Goal: Book appointment/travel/reservation

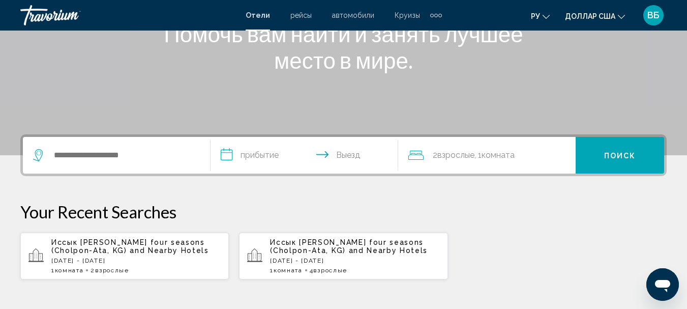
scroll to position [139, 0]
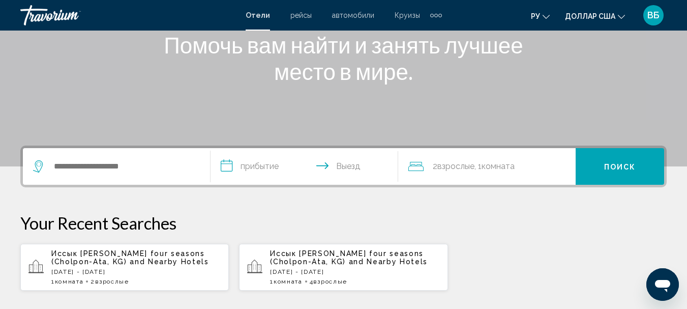
click at [130, 263] on span "and Nearby Hotels" at bounding box center [169, 261] width 79 height 8
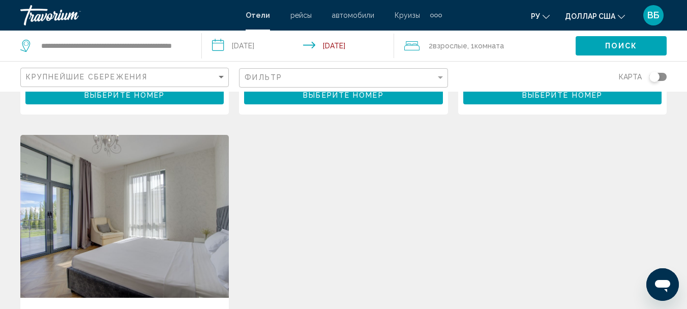
scroll to position [204, 0]
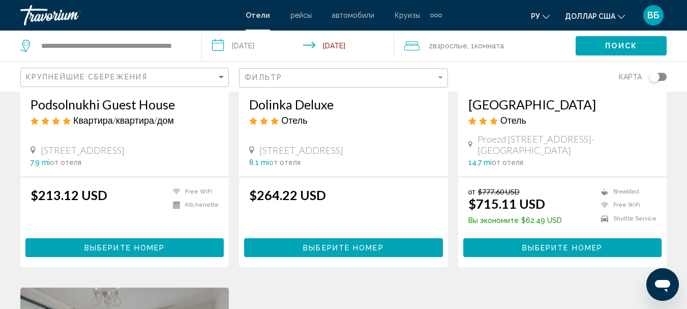
drag, startPoint x: 106, startPoint y: 159, endPoint x: 111, endPoint y: 160, distance: 5.2
click at [111, 160] on div "7.9 mi от отеля" at bounding box center [125, 162] width 188 height 8
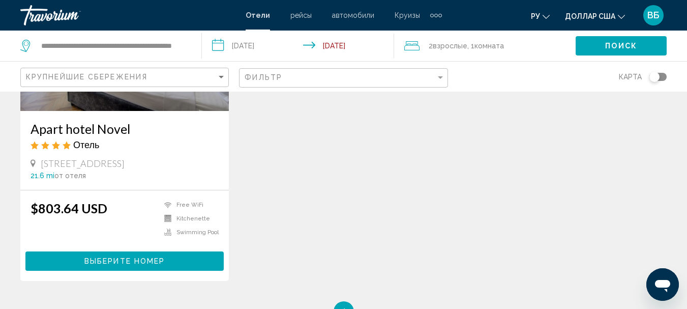
scroll to position [611, 0]
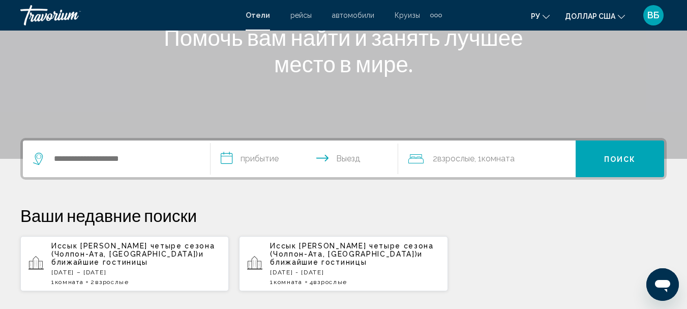
scroll to position [96, 0]
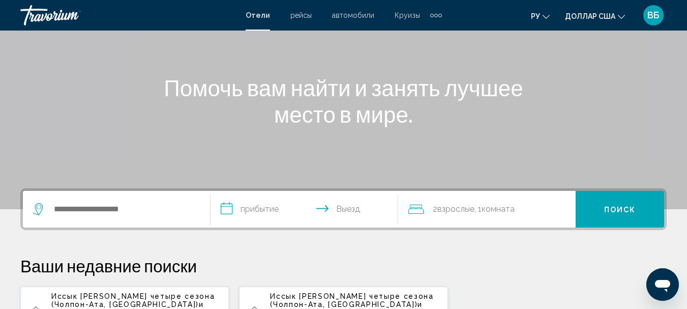
click at [302, 19] on font "рейсы" at bounding box center [301, 15] width 21 height 8
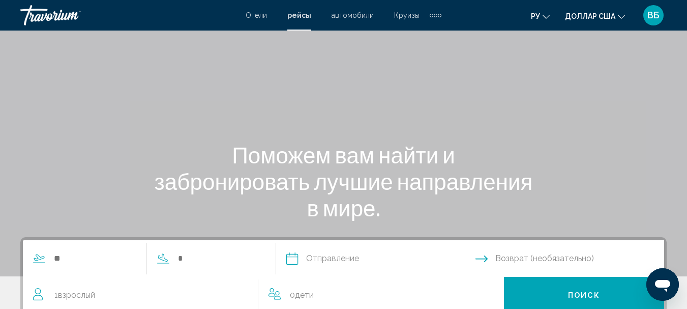
scroll to position [153, 0]
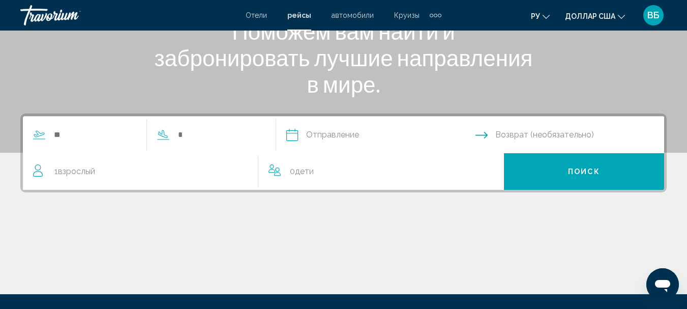
click at [60, 172] on span "Взрослый" at bounding box center [76, 171] width 37 height 10
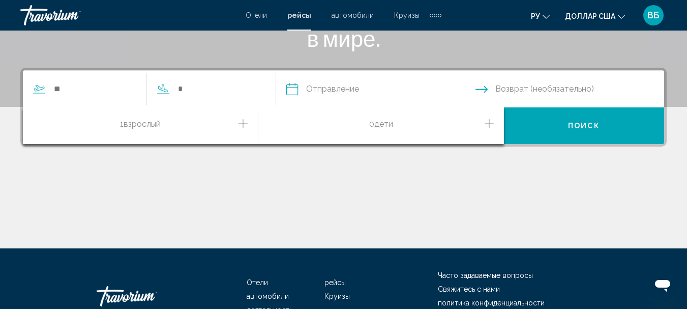
scroll to position [182, 0]
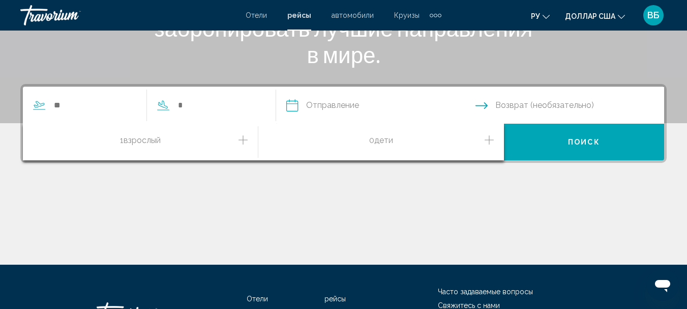
click at [148, 134] on span "1 Взрослый Взрослые" at bounding box center [140, 142] width 41 height 18
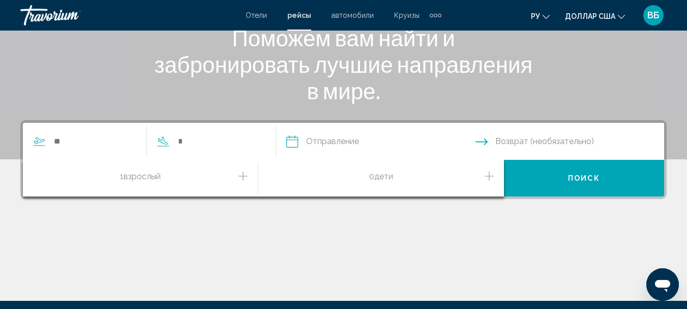
scroll to position [131, 0]
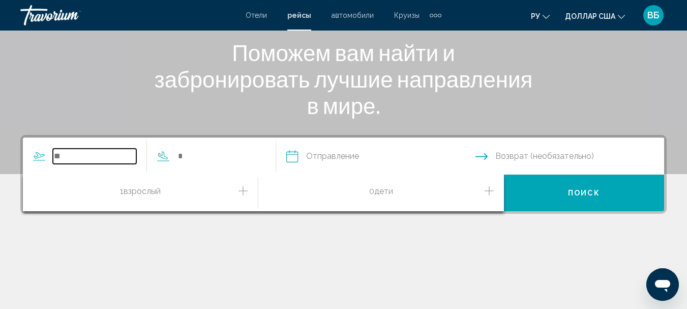
click at [73, 156] on input "Search widget" at bounding box center [94, 156] width 83 height 15
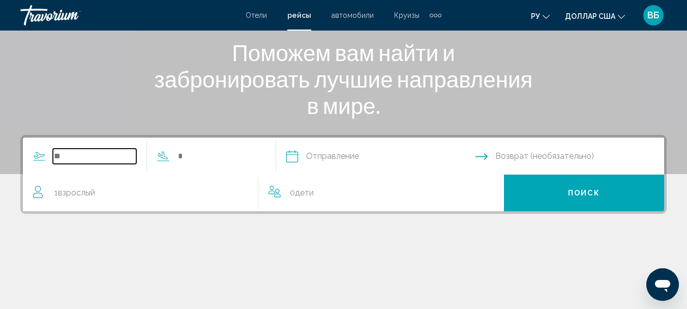
scroll to position [233, 0]
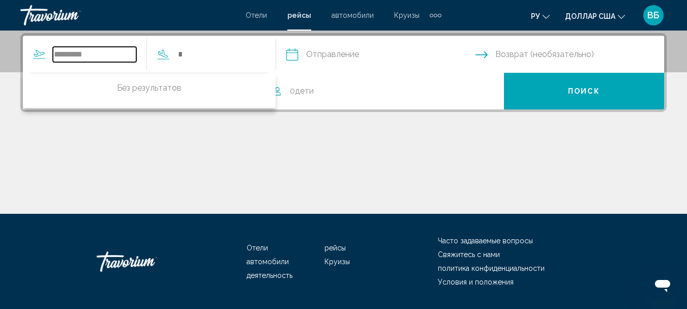
click at [70, 56] on input "*********" at bounding box center [94, 54] width 83 height 15
click at [97, 58] on input "****" at bounding box center [94, 54] width 83 height 15
type input "*"
click at [103, 229] on div "Отели рейсы автомобили Круизы деятельность Часто задаваемые вопросы Свяжитесь с…" at bounding box center [343, 262] width 647 height 96
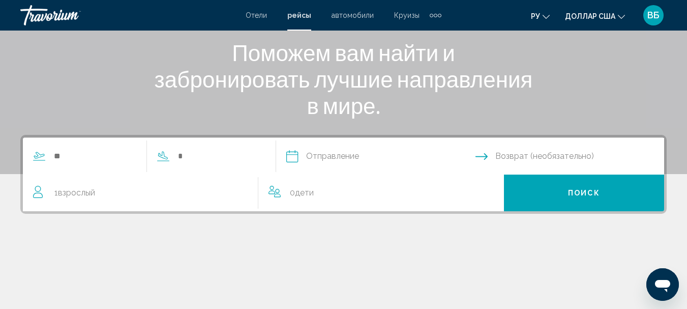
scroll to position [0, 0]
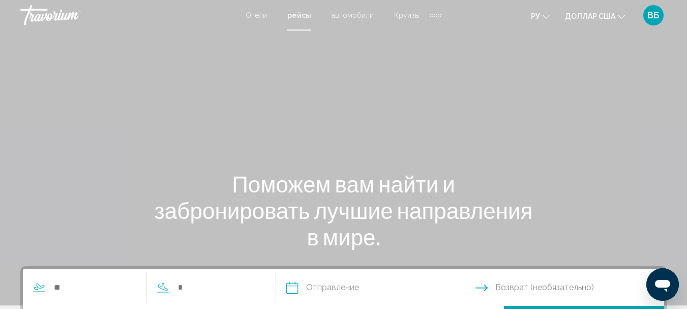
click at [411, 14] on font "Круизы" at bounding box center [406, 15] width 25 height 8
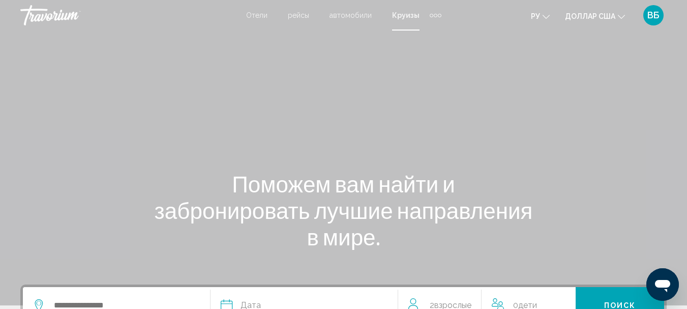
click at [254, 11] on font "Отели" at bounding box center [256, 15] width 21 height 8
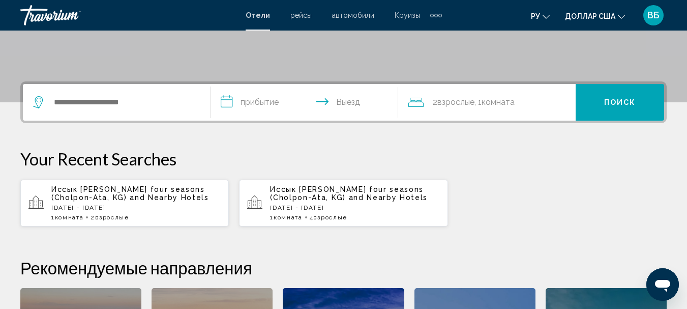
scroll to position [204, 0]
